Goal: Task Accomplishment & Management: Manage account settings

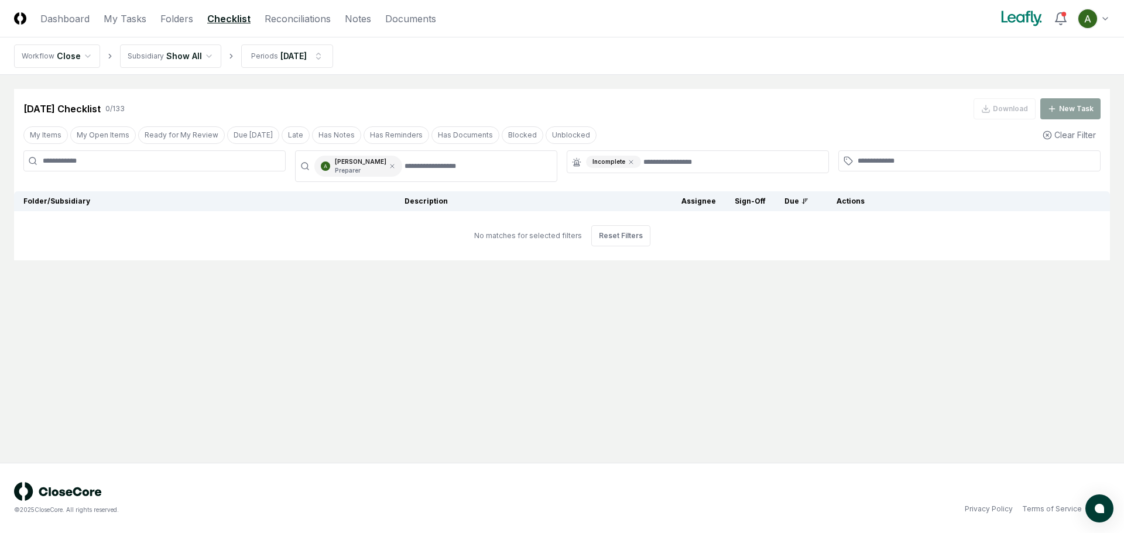
click at [311, 69] on nav "Workflow Close Subsidiary Show All Periods [DATE]" at bounding box center [562, 55] width 1124 height 37
click at [311, 61] on html "CloseCore Dashboard My Tasks Folders Checklist Reconciliations Notes Documents …" at bounding box center [562, 266] width 1124 height 533
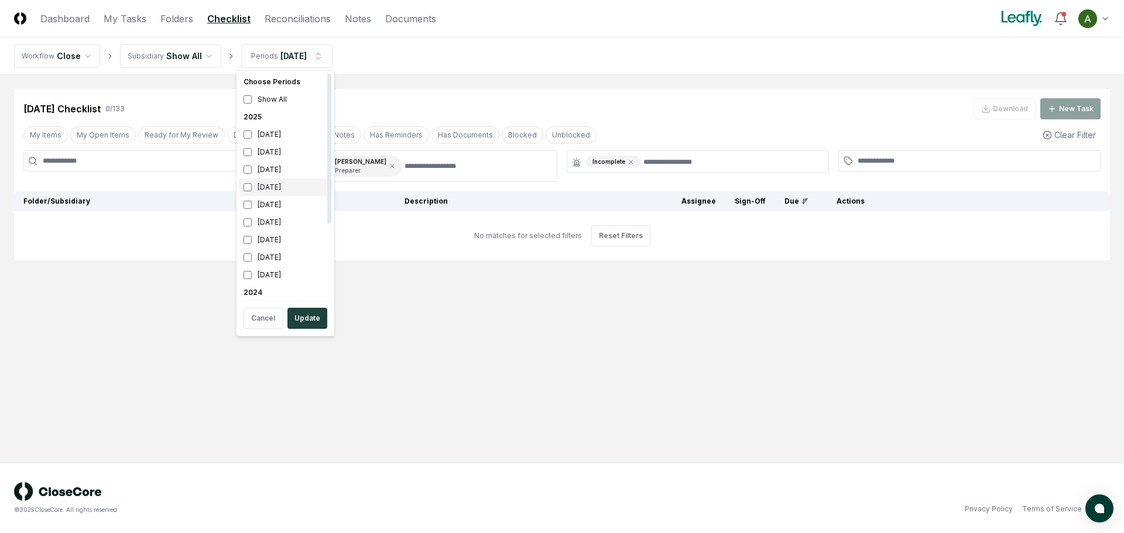
click at [280, 187] on div "[DATE]" at bounding box center [285, 188] width 93 height 18
click at [292, 153] on div "[DATE]" at bounding box center [285, 152] width 93 height 18
click at [304, 314] on button "Update" at bounding box center [307, 318] width 40 height 21
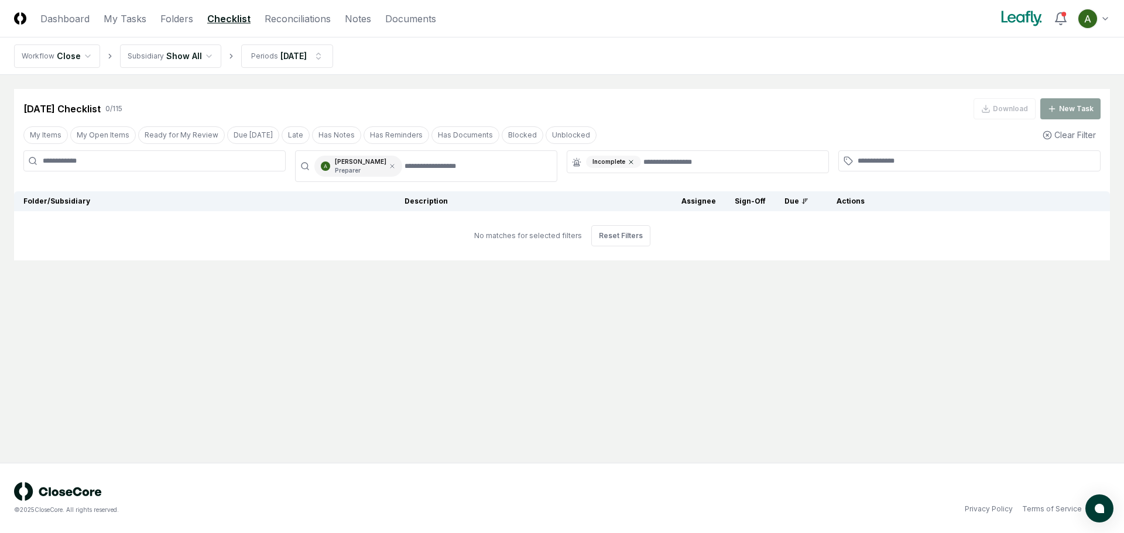
click at [631, 162] on icon at bounding box center [631, 162] width 4 height 4
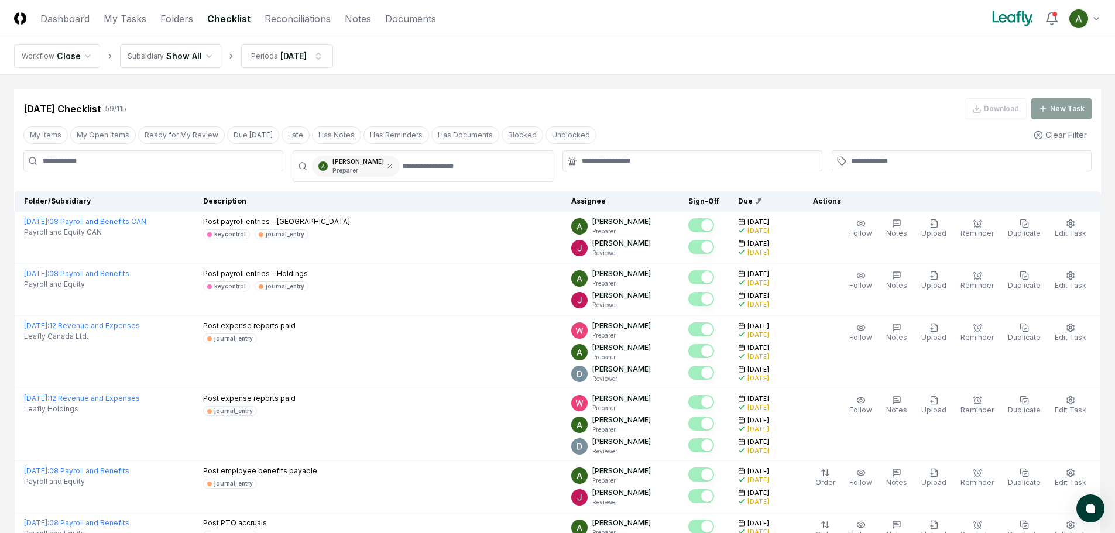
click at [384, 172] on p "Preparer" at bounding box center [359, 170] width 52 height 9
click at [393, 171] on div "[PERSON_NAME] Preparer" at bounding box center [356, 166] width 88 height 21
click at [392, 168] on icon at bounding box center [390, 167] width 4 height 4
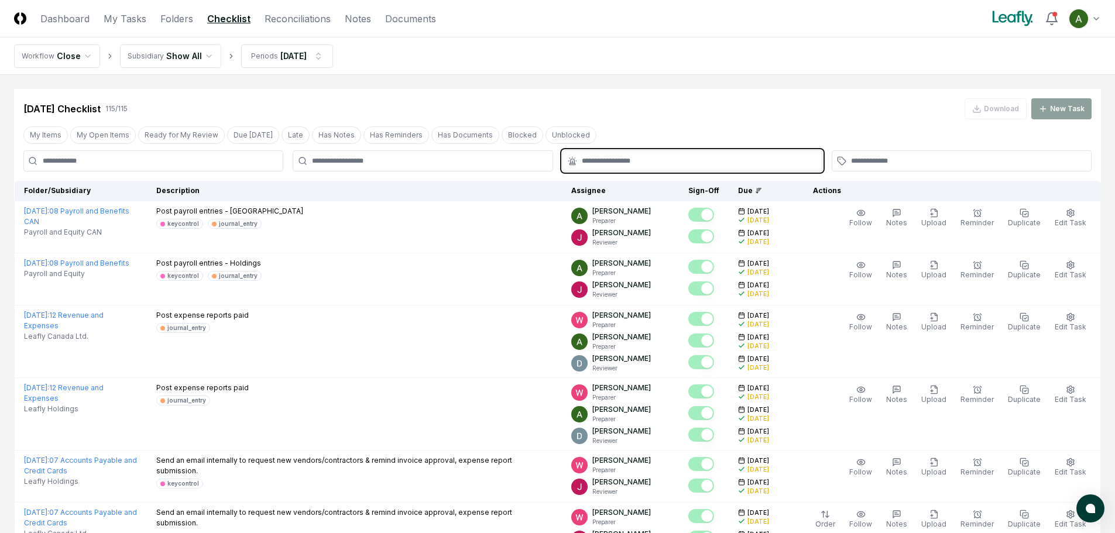
click at [652, 165] on input "text" at bounding box center [698, 161] width 233 height 11
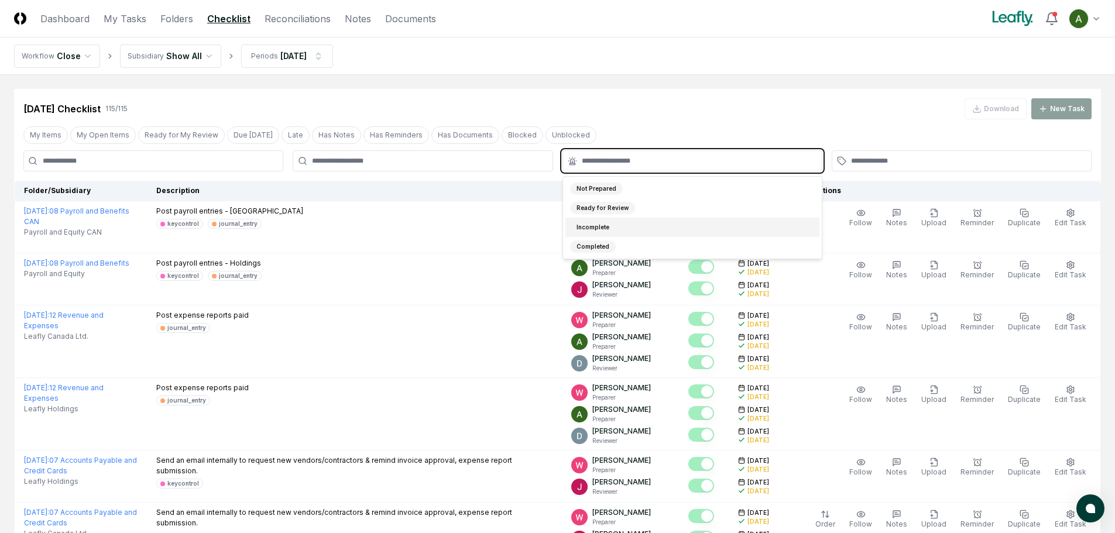
click at [640, 230] on div "Incomplete" at bounding box center [693, 227] width 254 height 19
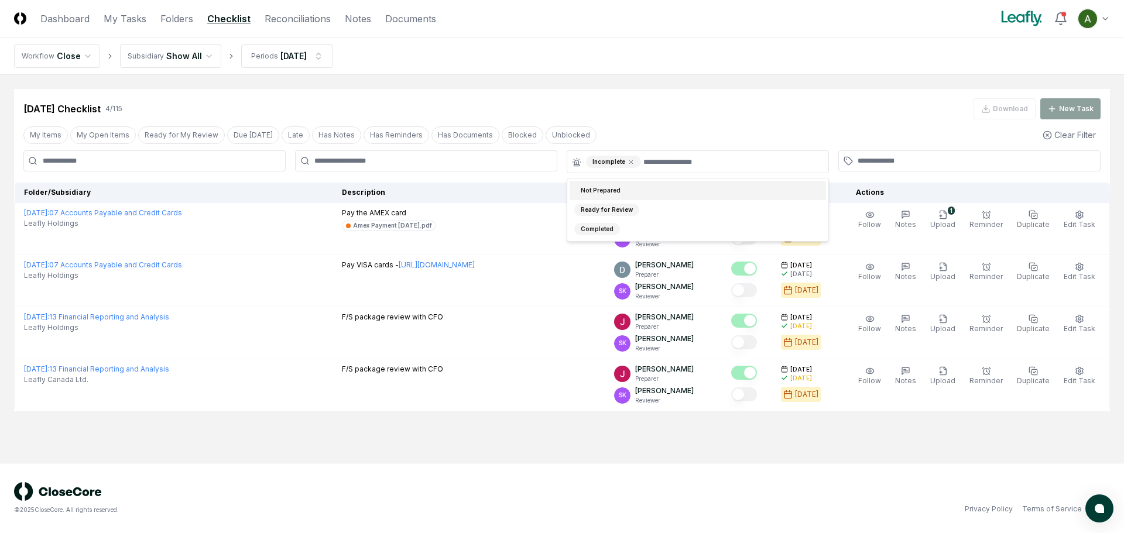
click at [629, 109] on div "[DATE] Checklist 4 / 115 Download New Task" at bounding box center [561, 108] width 1077 height 21
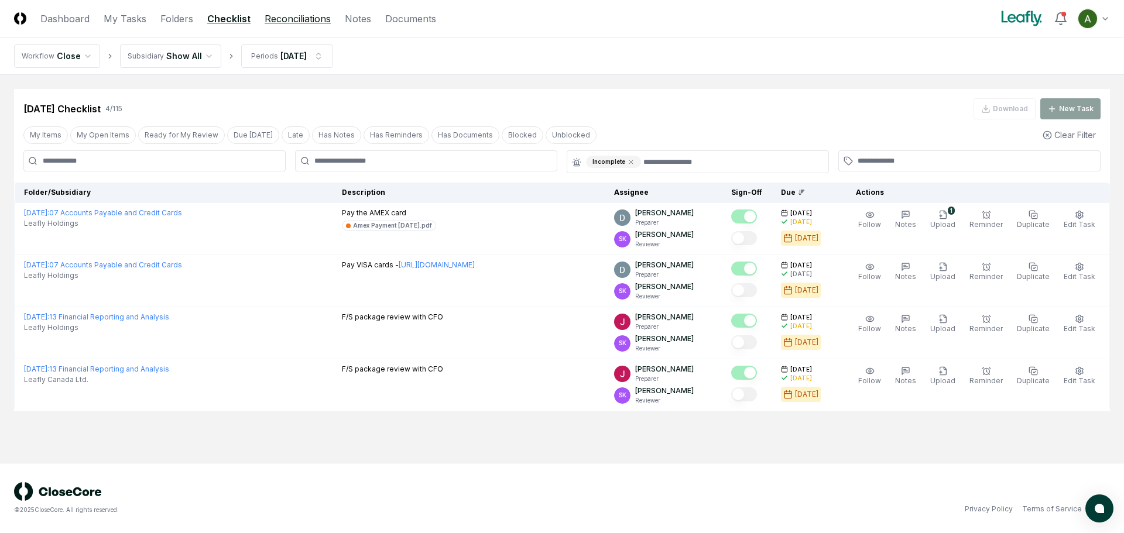
click at [272, 23] on link "Reconciliations" at bounding box center [298, 19] width 66 height 14
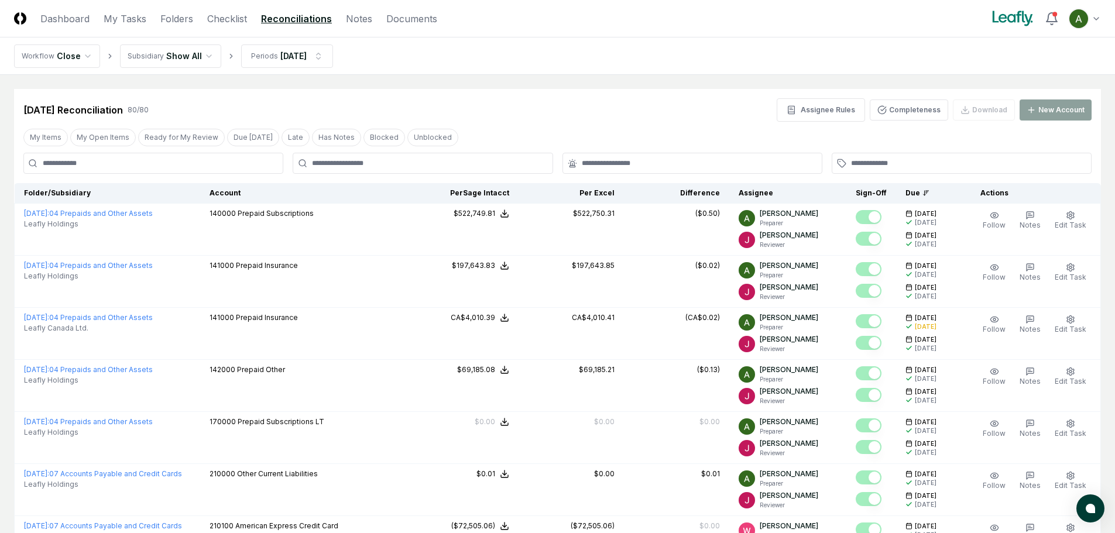
click at [359, 169] on div at bounding box center [423, 163] width 260 height 21
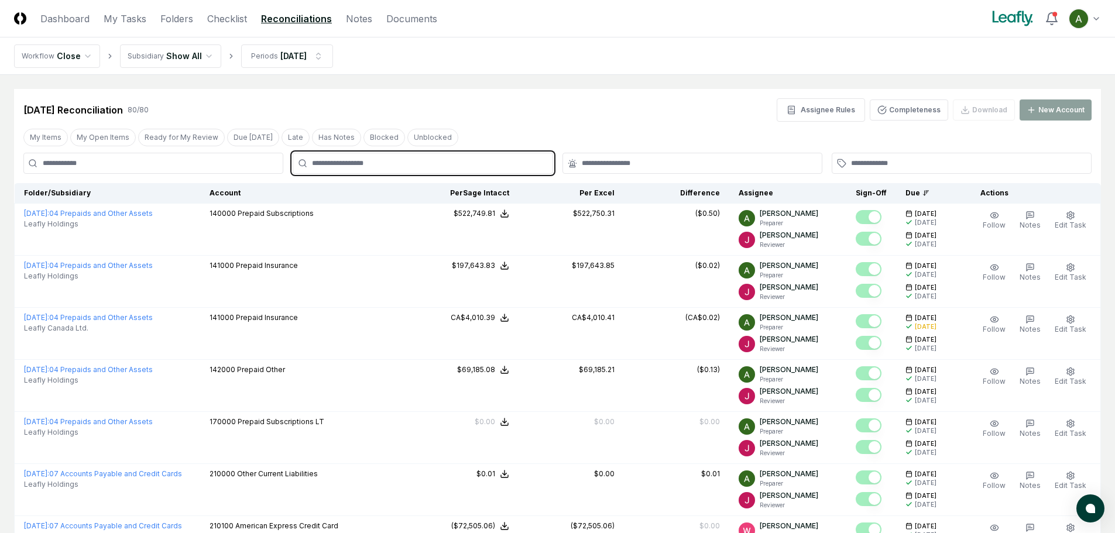
click at [367, 163] on input "text" at bounding box center [428, 163] width 233 height 11
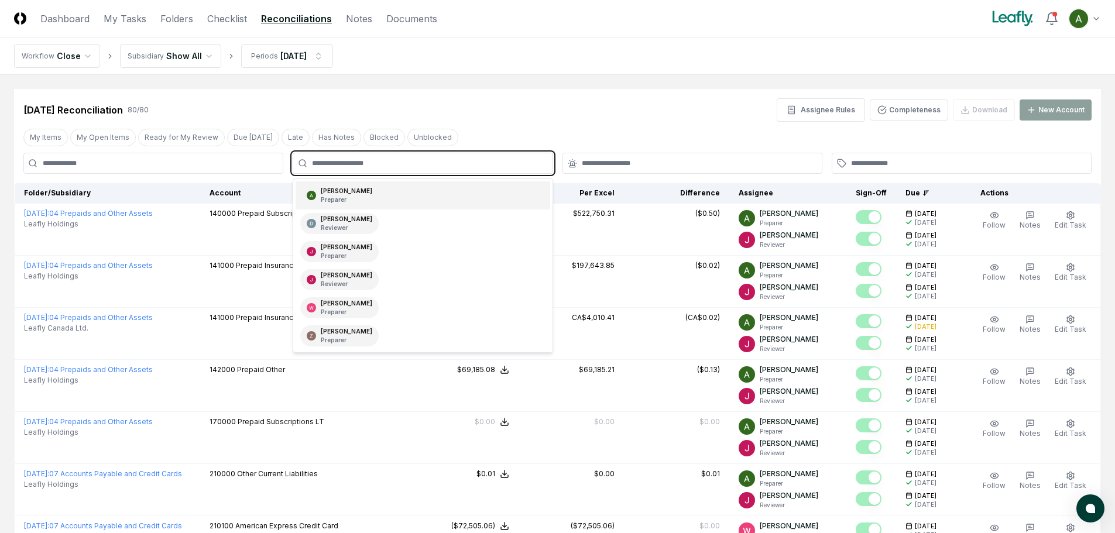
click at [369, 193] on div "[PERSON_NAME] Preparer" at bounding box center [347, 196] width 52 height 18
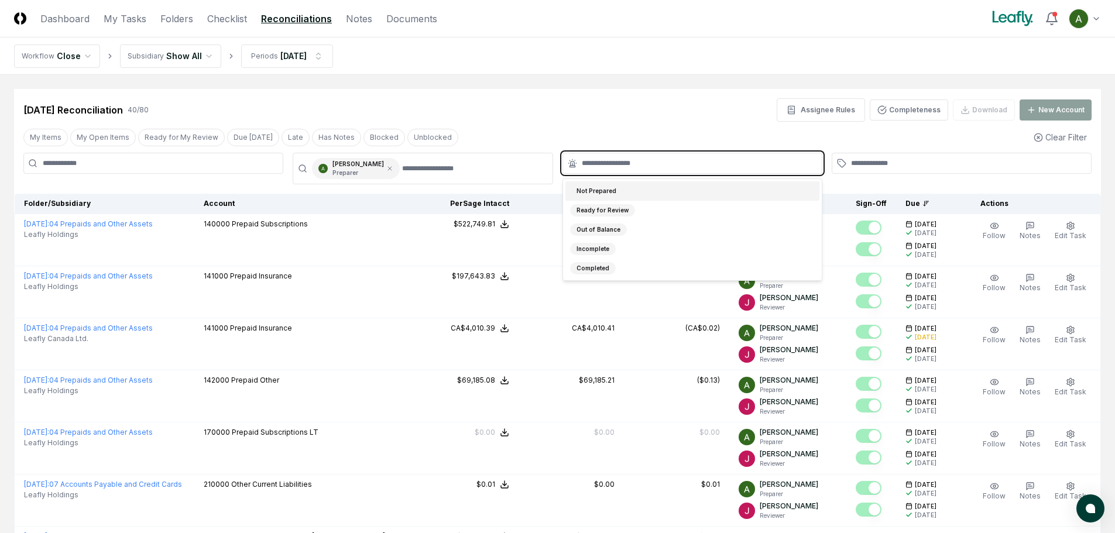
click at [629, 162] on input "text" at bounding box center [698, 163] width 233 height 11
click at [617, 251] on div "Incomplete" at bounding box center [693, 248] width 254 height 19
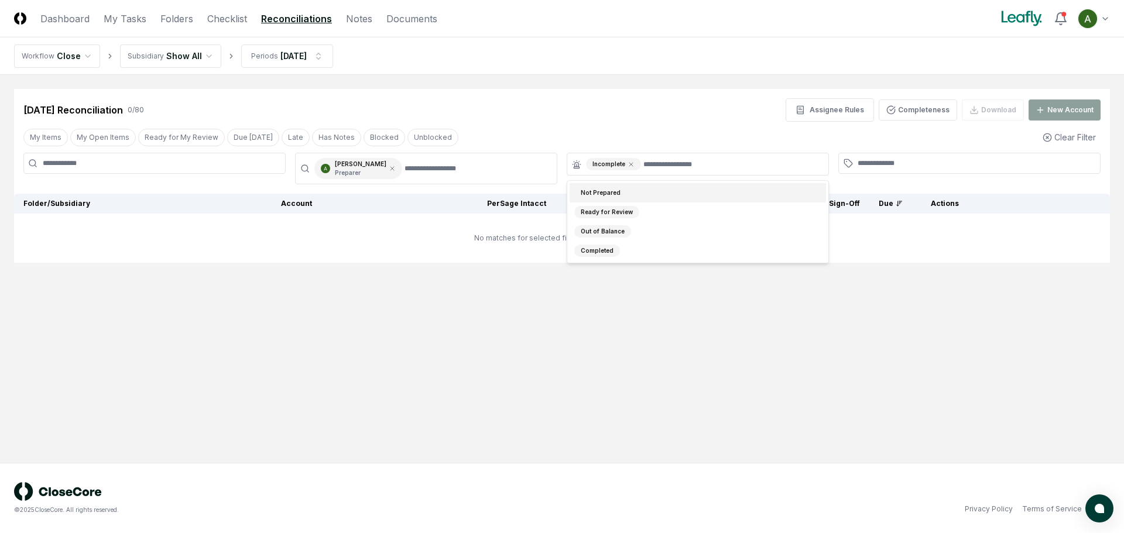
click at [655, 121] on div "[DATE] Reconciliation 0 / 80 Assignee Rules Completeness Download New Account" at bounding box center [561, 109] width 1077 height 23
click at [259, 56] on html "CloseCore Dashboard My Tasks Folders Checklist Reconciliations Notes Documents …" at bounding box center [562, 266] width 1124 height 533
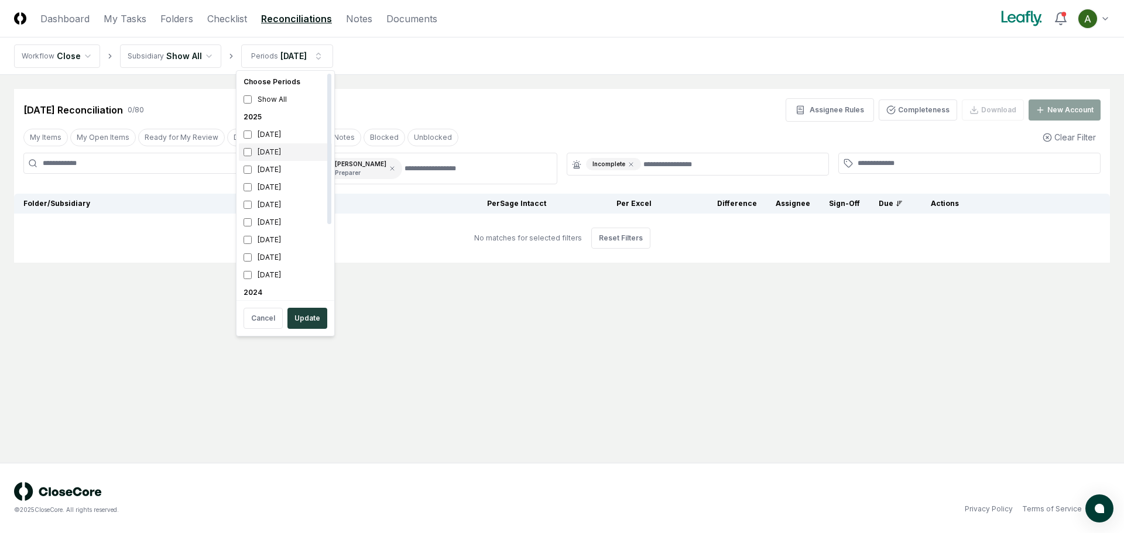
click at [283, 151] on div "[DATE]" at bounding box center [285, 152] width 93 height 18
click at [289, 133] on div "[DATE]" at bounding box center [285, 135] width 93 height 18
click at [310, 319] on button "Update" at bounding box center [307, 318] width 40 height 21
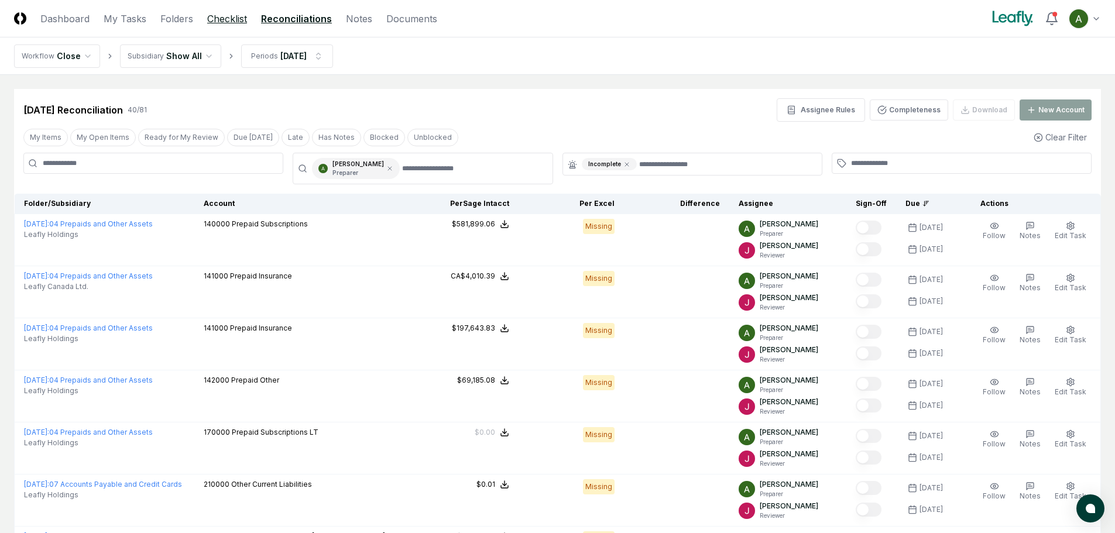
click at [224, 20] on link "Checklist" at bounding box center [227, 19] width 40 height 14
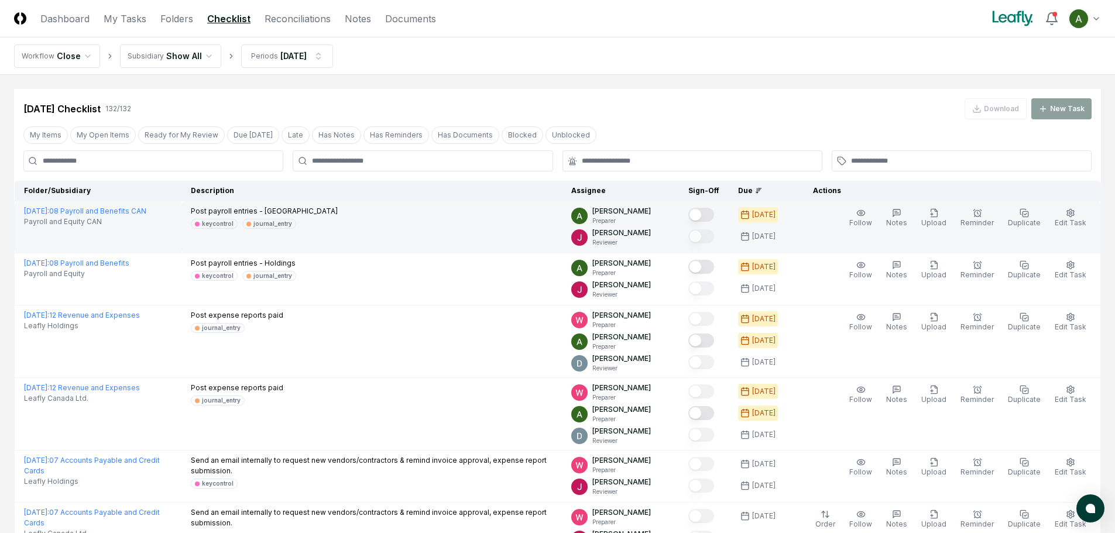
click at [714, 213] on button "Mark complete" at bounding box center [702, 215] width 26 height 14
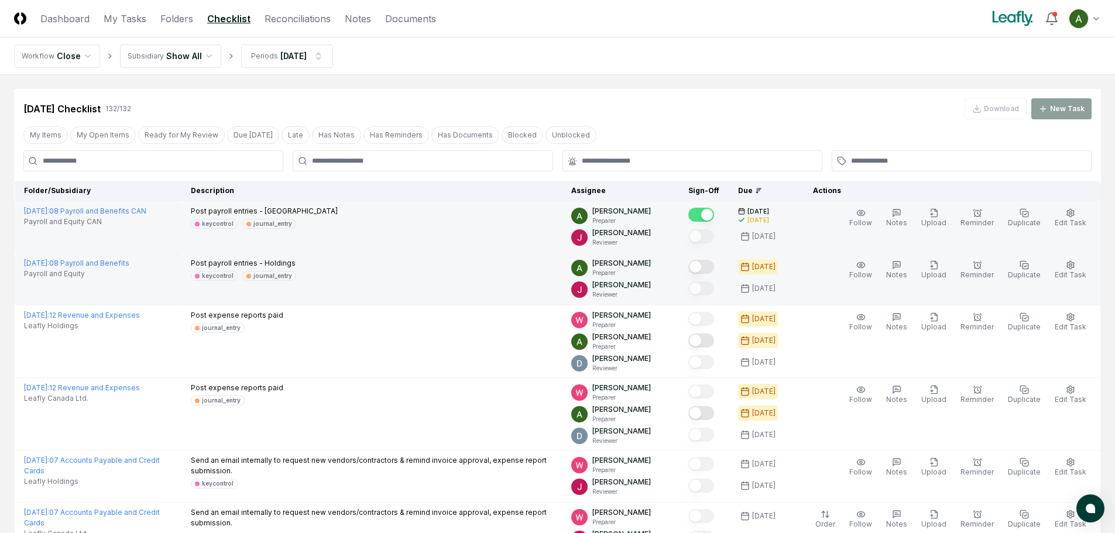
click at [714, 269] on button "Mark complete" at bounding box center [702, 267] width 26 height 14
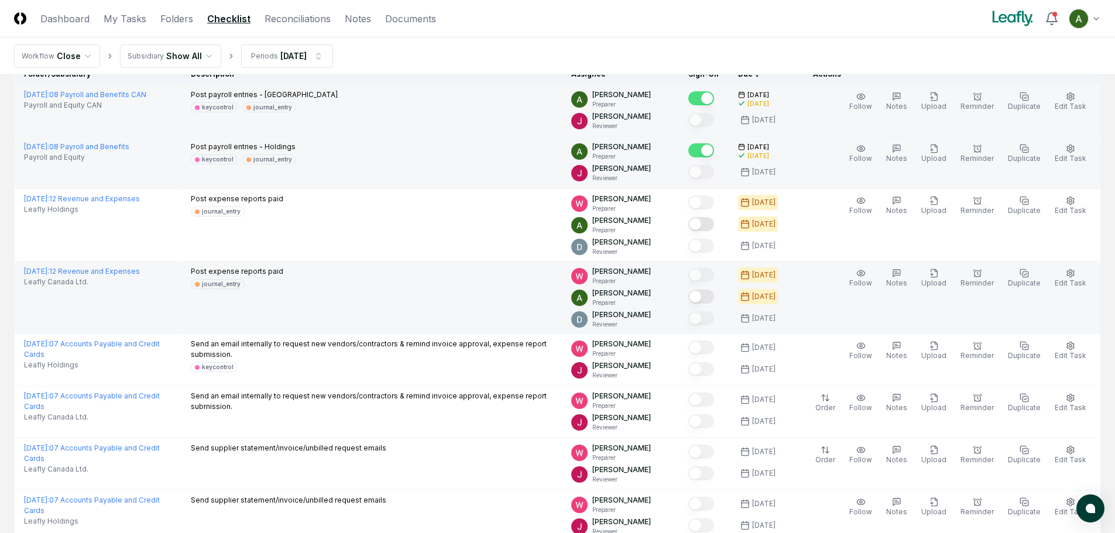
scroll to position [117, 0]
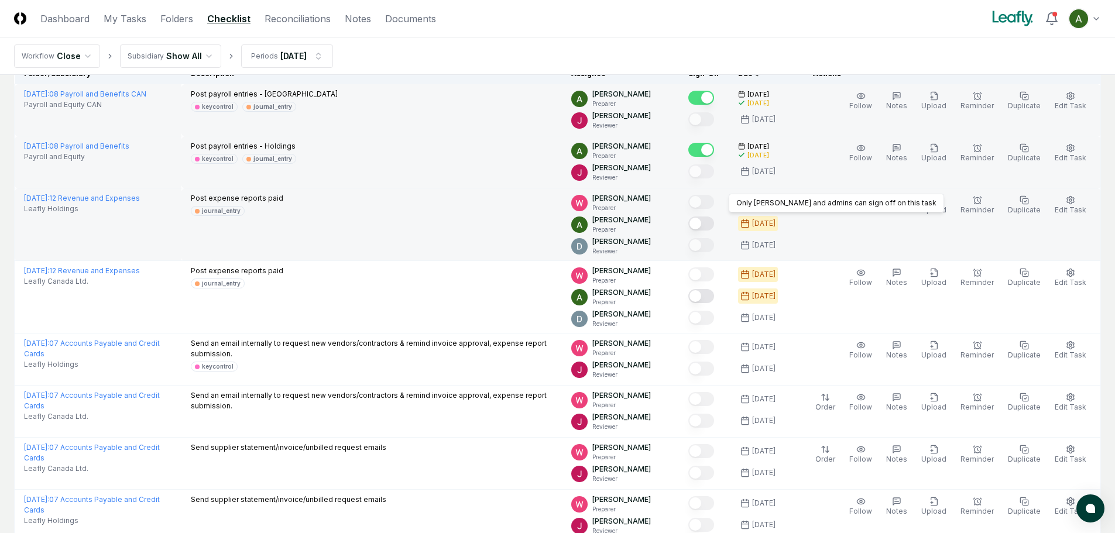
click at [714, 227] on button "Mark complete" at bounding box center [702, 224] width 26 height 14
click at [714, 298] on button "Mark complete" at bounding box center [702, 296] width 26 height 14
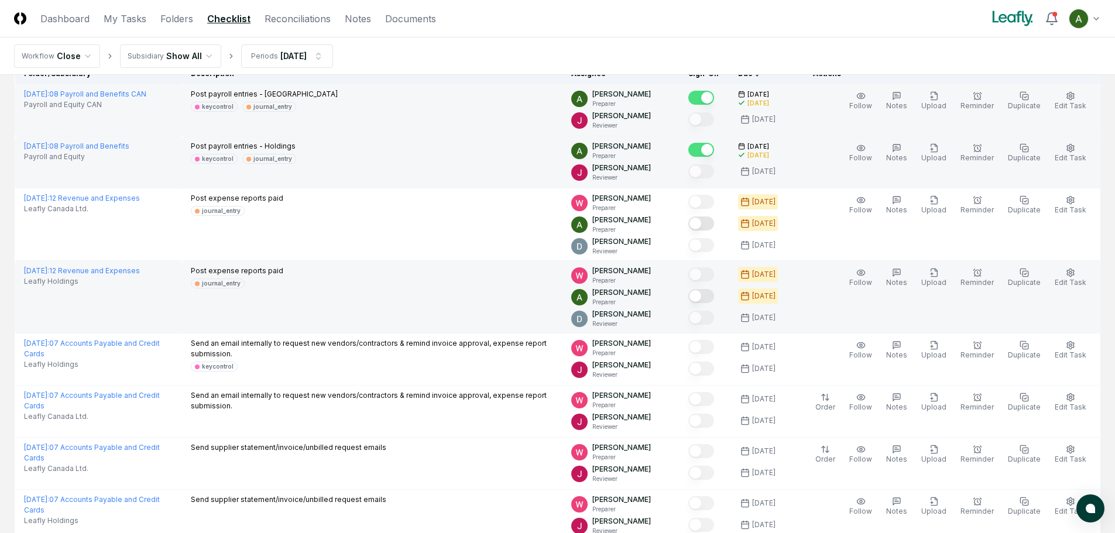
click at [714, 292] on button "Mark complete" at bounding box center [702, 296] width 26 height 14
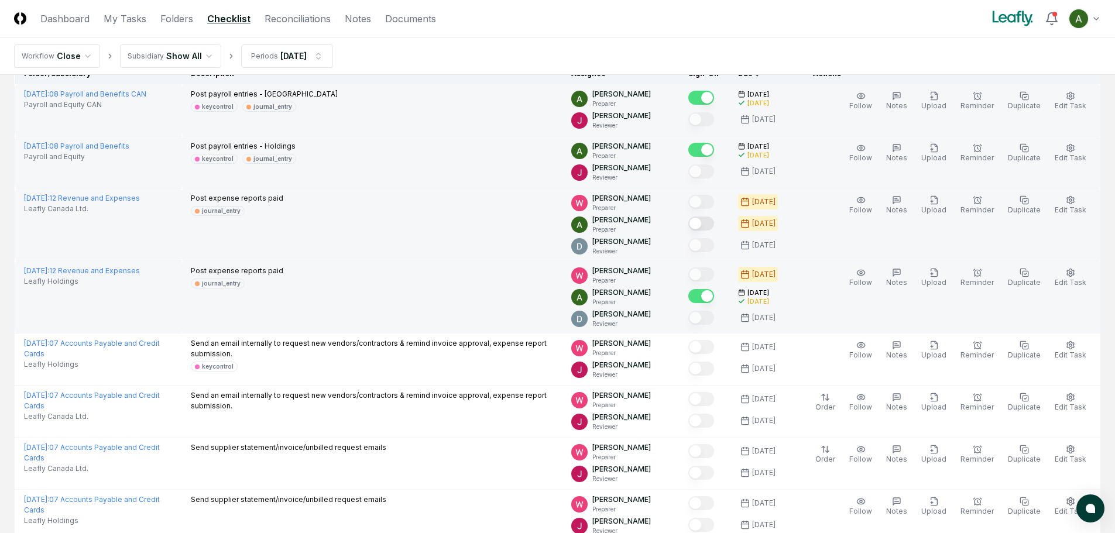
click at [714, 226] on button "Mark complete" at bounding box center [702, 224] width 26 height 14
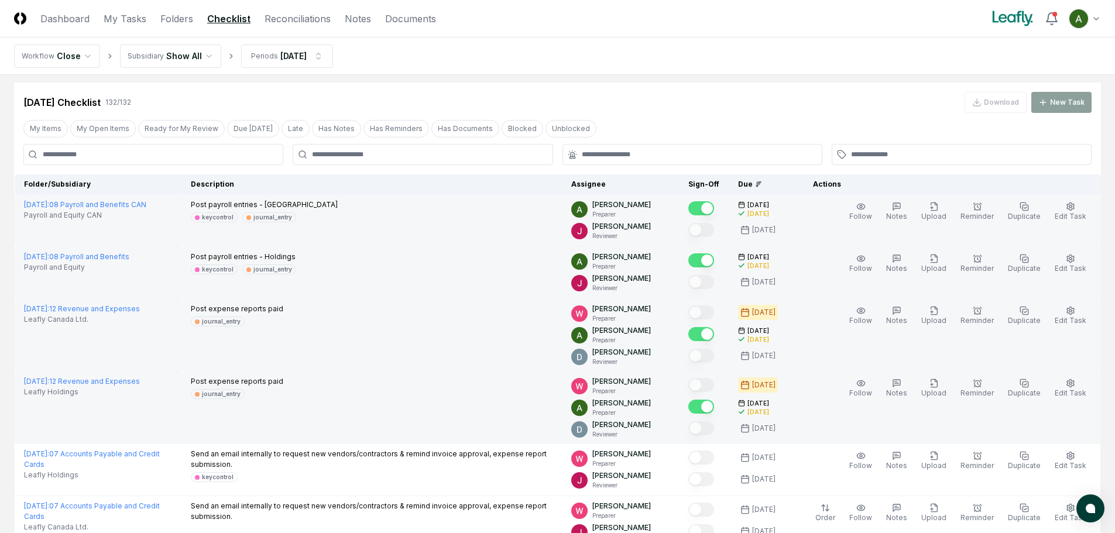
scroll to position [0, 0]
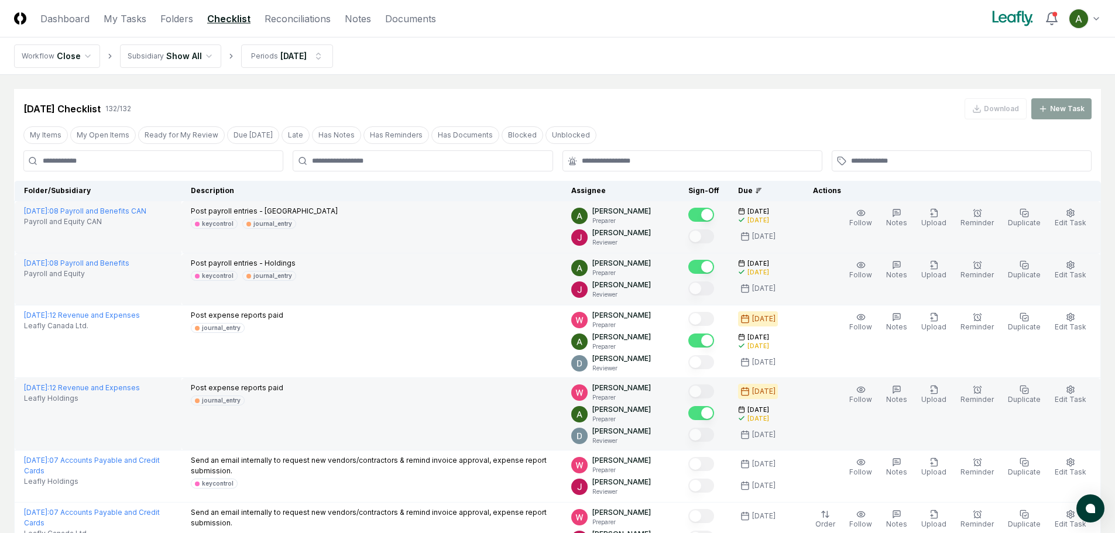
click at [397, 167] on div at bounding box center [423, 160] width 260 height 21
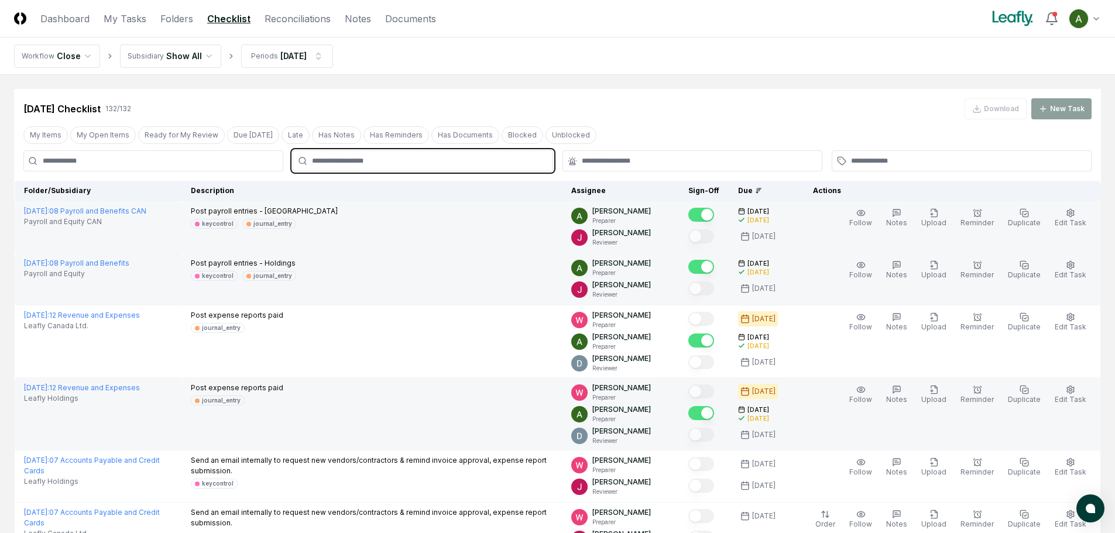
click at [374, 157] on input "text" at bounding box center [428, 161] width 233 height 11
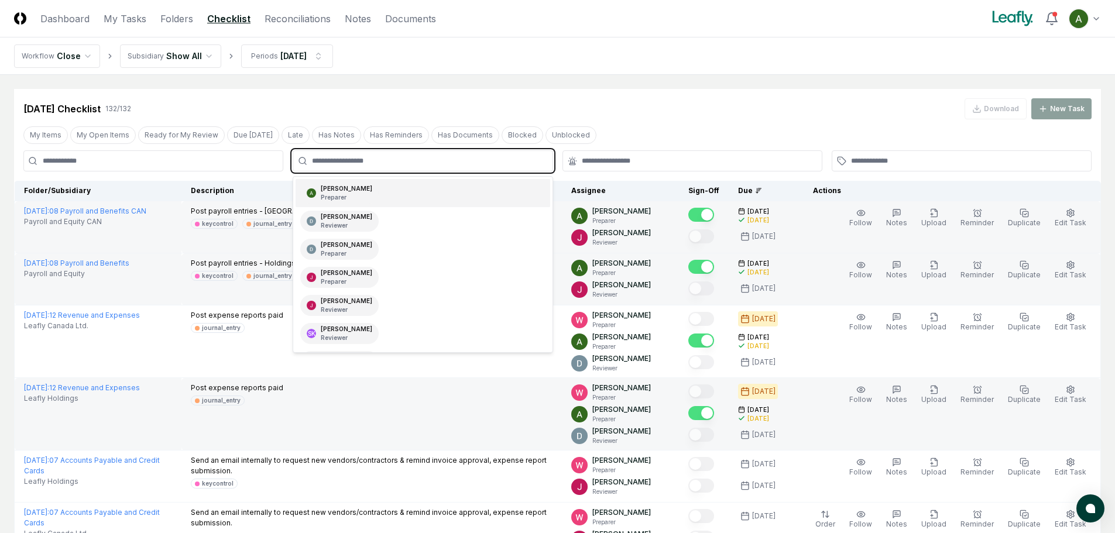
click at [367, 190] on div "[PERSON_NAME] Preparer" at bounding box center [347, 193] width 52 height 18
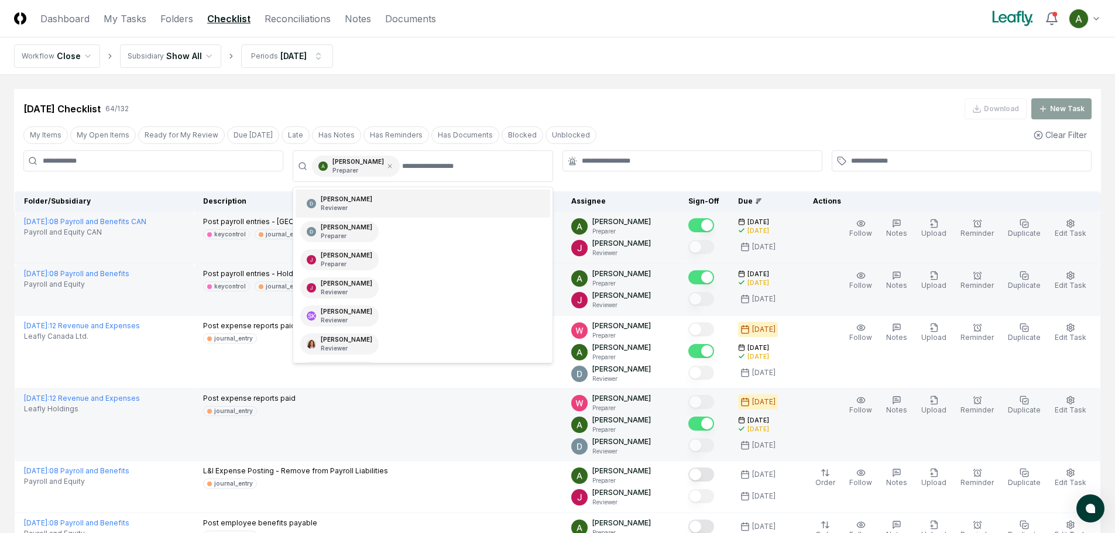
click at [653, 135] on div "My Items My Open Items Ready for My Review Due [DATE] Late Has Notes Has Remind…" at bounding box center [557, 135] width 1087 height 22
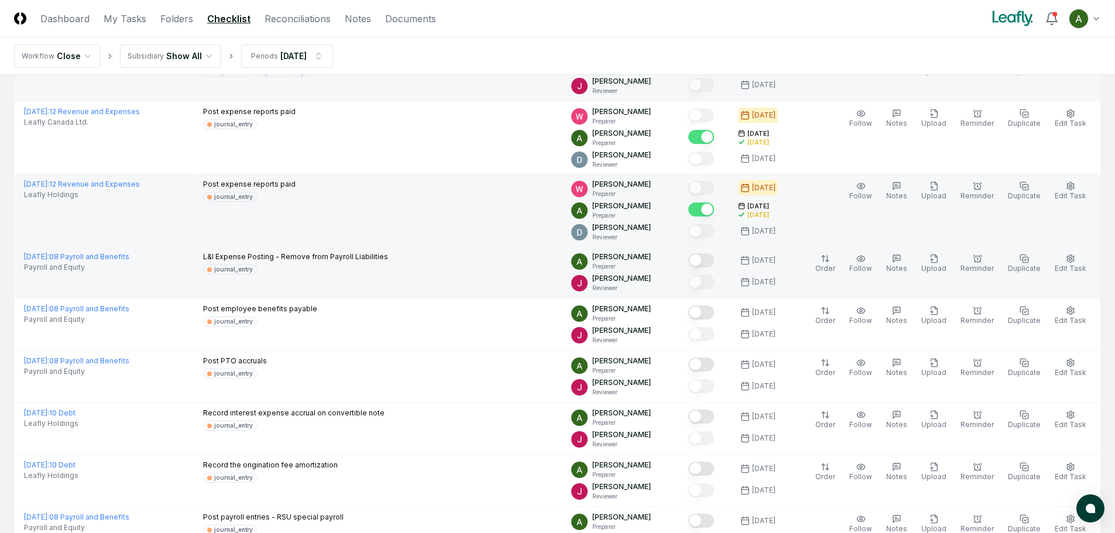
scroll to position [234, 0]
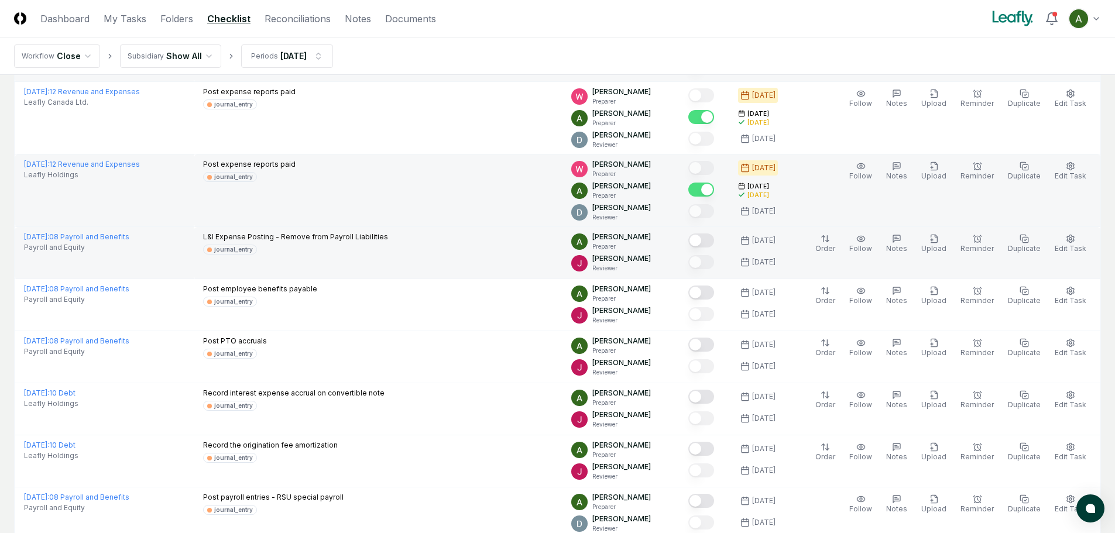
click at [714, 244] on button "Mark complete" at bounding box center [702, 241] width 26 height 14
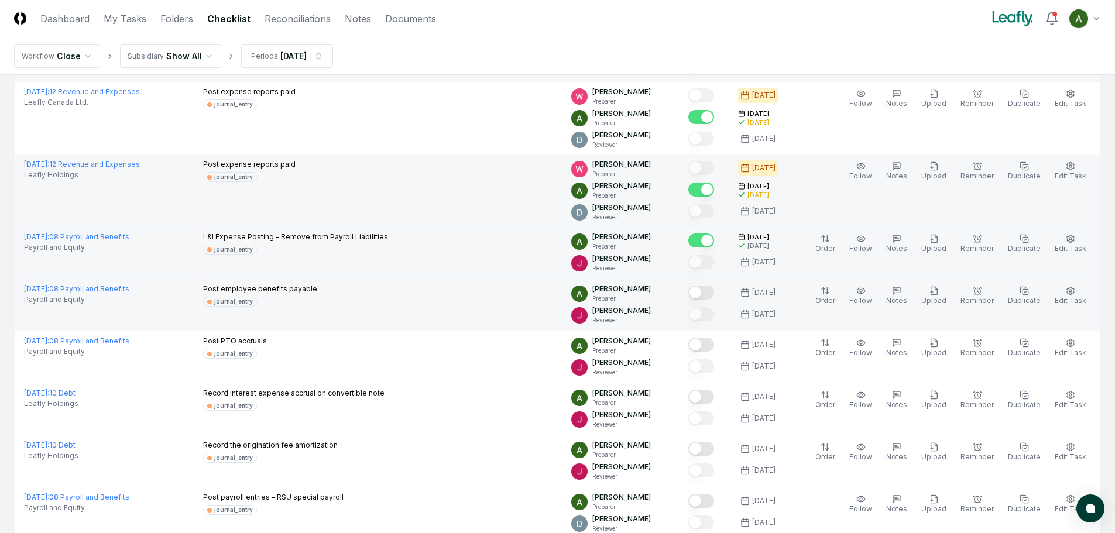
click at [714, 291] on button "Mark complete" at bounding box center [702, 293] width 26 height 14
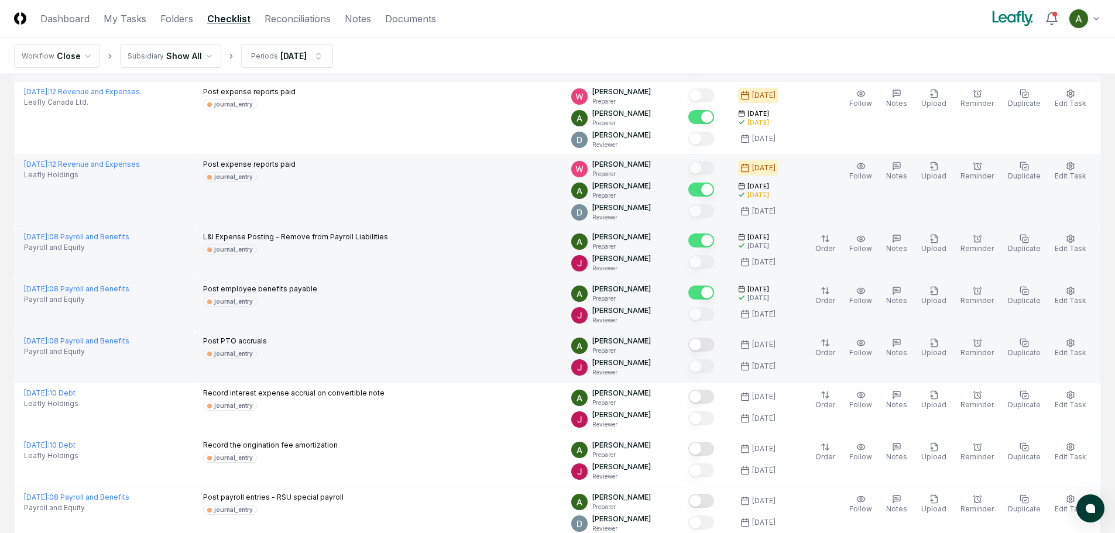
click at [714, 343] on button "Mark complete" at bounding box center [702, 345] width 26 height 14
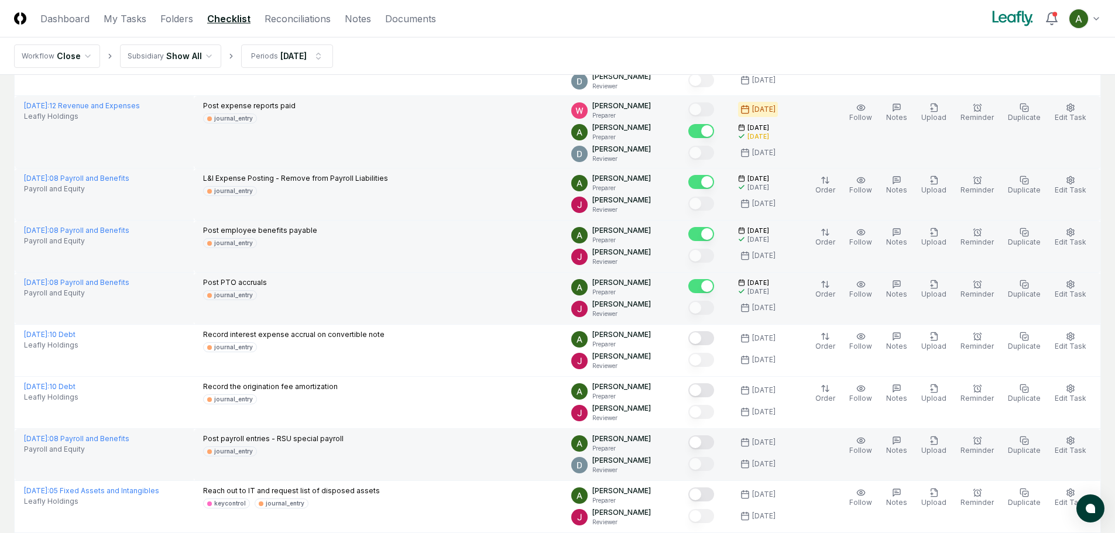
click at [714, 447] on button "Mark complete" at bounding box center [702, 443] width 26 height 14
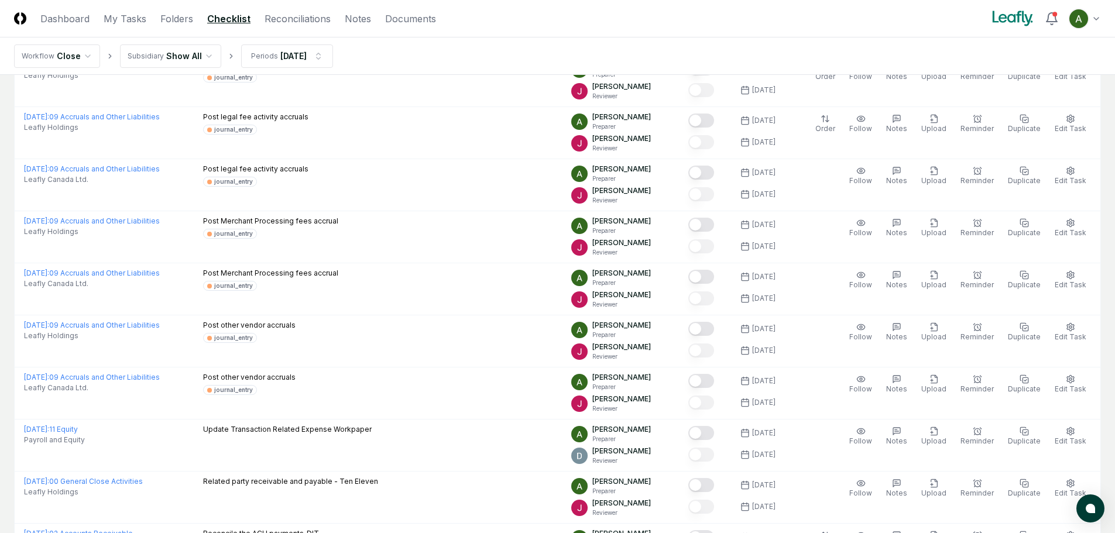
scroll to position [2433, 0]
